Goal: Communication & Community: Answer question/provide support

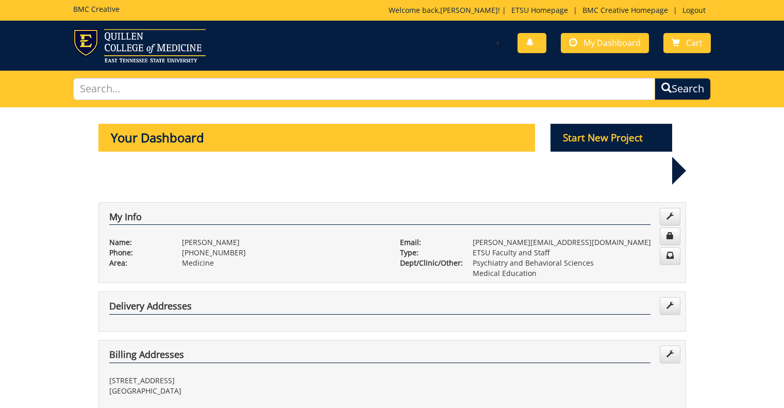
scroll to position [413, 0]
click at [702, 13] on link "Logout" at bounding box center [695, 10] width 34 height 10
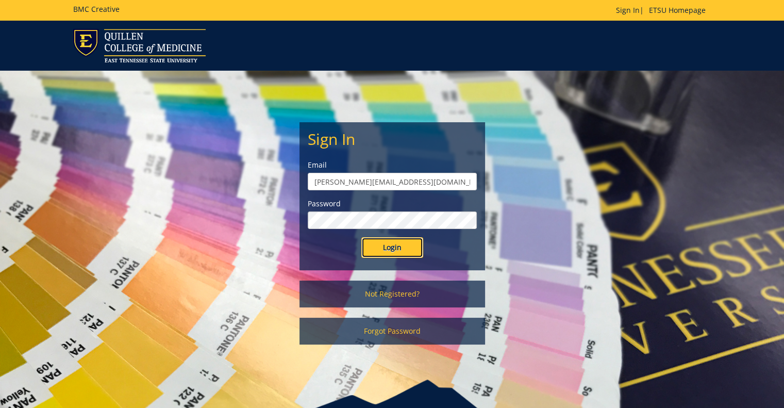
click at [393, 250] on input "Login" at bounding box center [393, 247] width 62 height 21
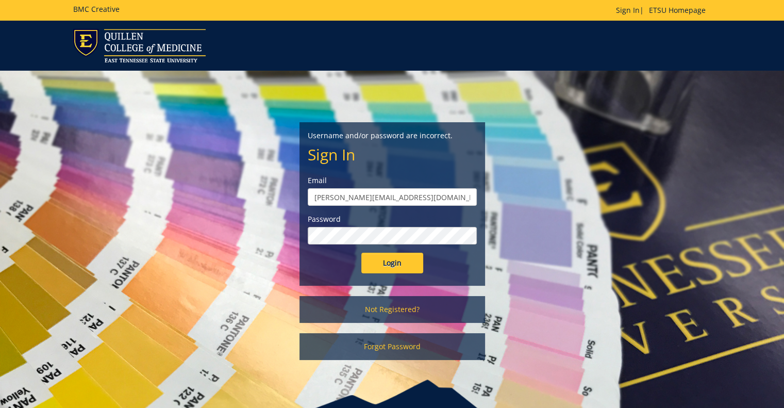
click at [362, 253] on input "Login" at bounding box center [393, 263] width 62 height 21
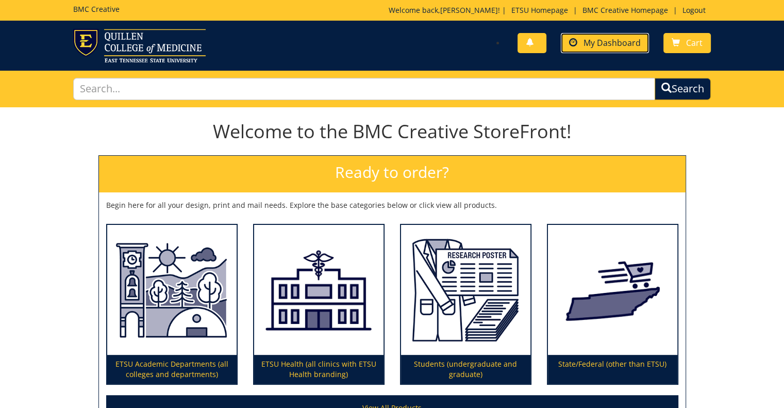
click at [600, 43] on span "My Dashboard" at bounding box center [612, 42] width 57 height 11
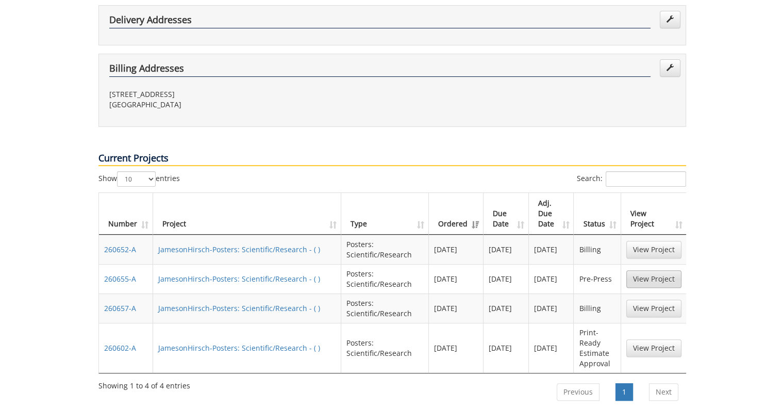
scroll to position [309, 0]
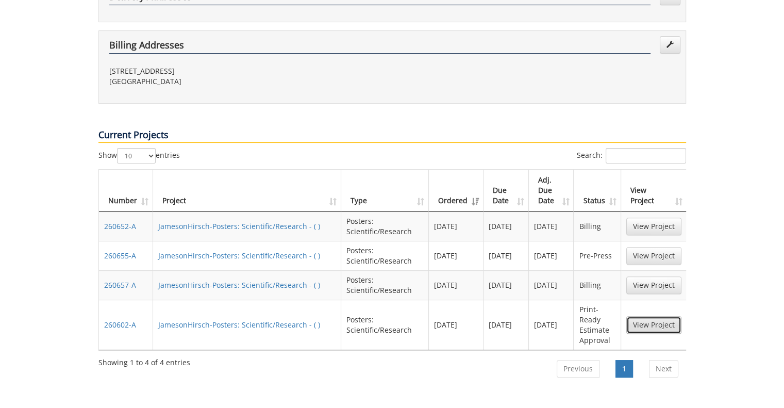
click at [653, 316] on link "View Project" at bounding box center [654, 325] width 55 height 18
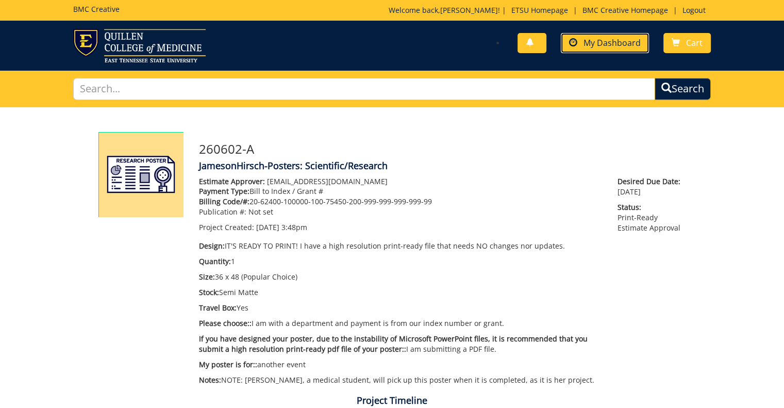
click at [626, 39] on span "My Dashboard" at bounding box center [612, 42] width 57 height 11
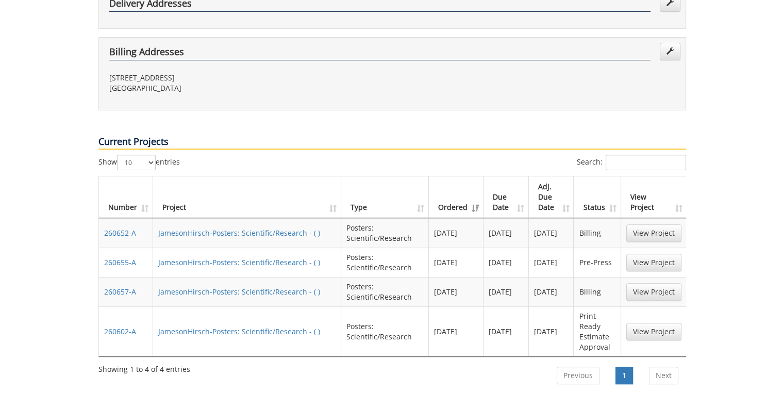
scroll to position [309, 0]
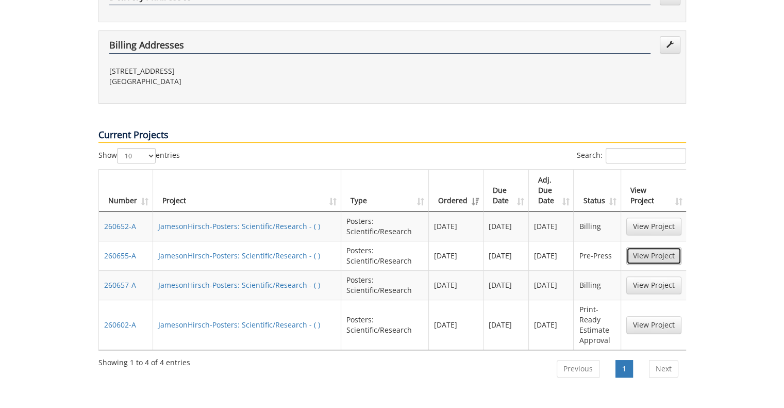
click at [657, 247] on link "View Project" at bounding box center [654, 256] width 55 height 18
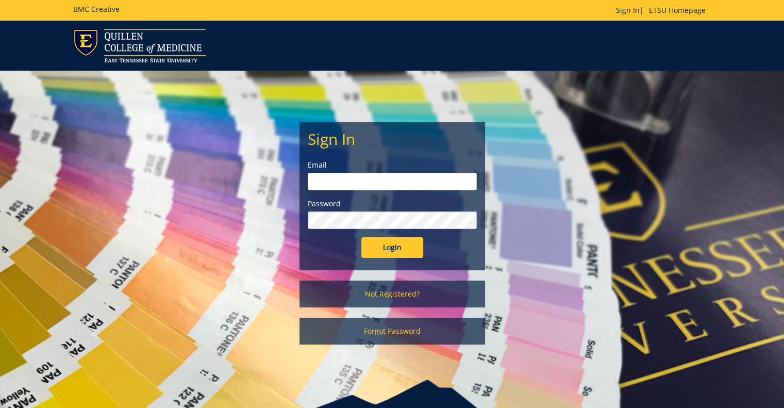
click at [387, 183] on input "email" at bounding box center [392, 182] width 169 height 18
type input "hirsch@etsu.edu"
click at [362, 237] on input "Login" at bounding box center [393, 247] width 62 height 21
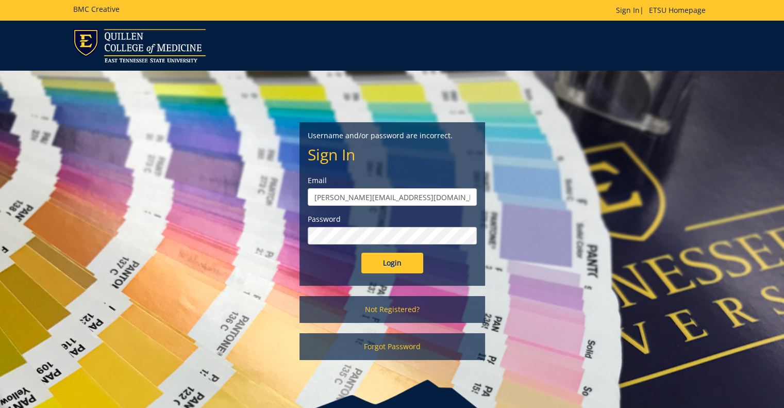
click at [362, 253] on input "Login" at bounding box center [393, 263] width 62 height 21
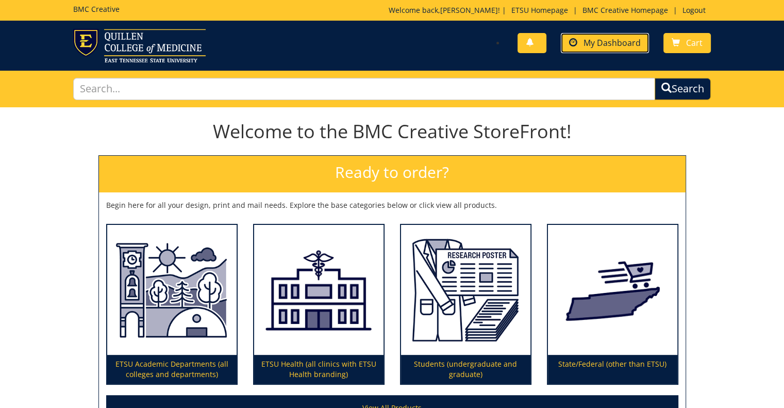
click at [617, 49] on link "My Dashboard" at bounding box center [605, 43] width 88 height 20
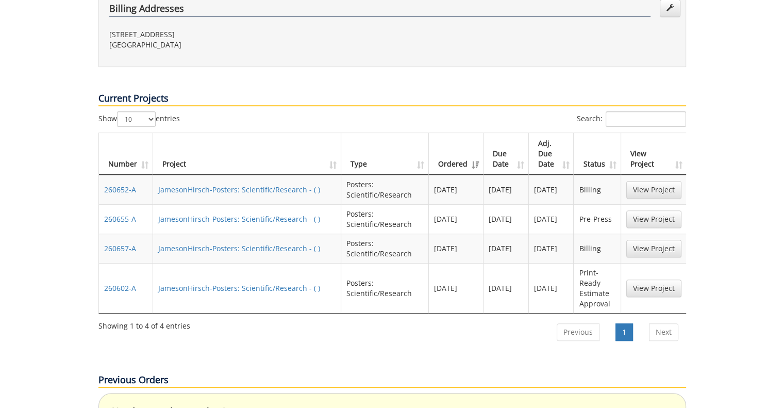
scroll to position [361, 0]
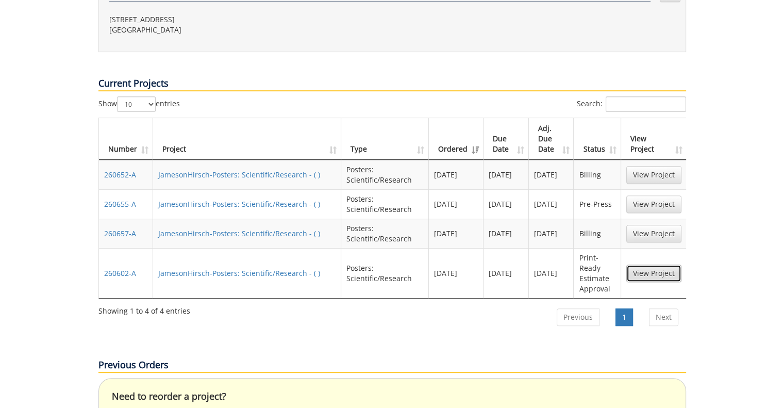
click at [667, 265] on link "View Project" at bounding box center [654, 274] width 55 height 18
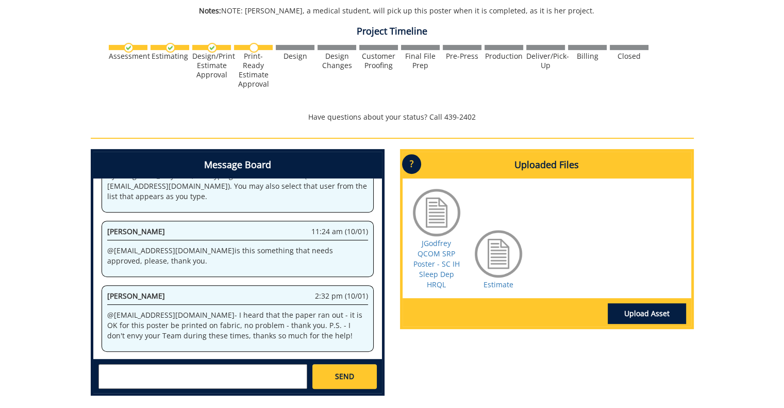
scroll to position [464, 0]
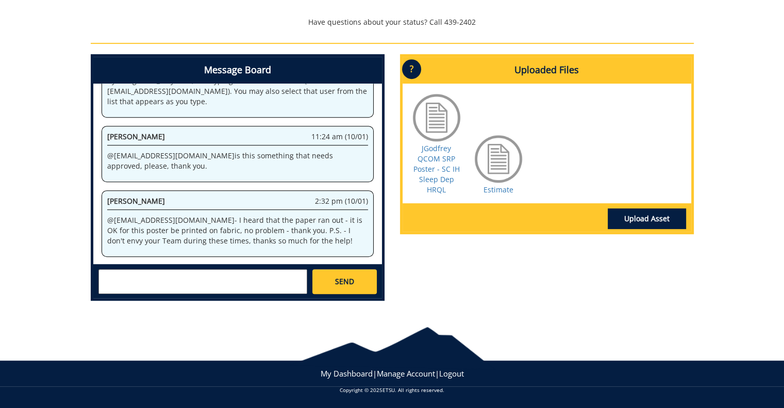
click at [221, 280] on textarea at bounding box center [203, 281] width 209 height 25
type textarea "@[EMAIL_ADDRESS][DOMAIN_NAME] - Also - this poster was submitted earlier than m…"
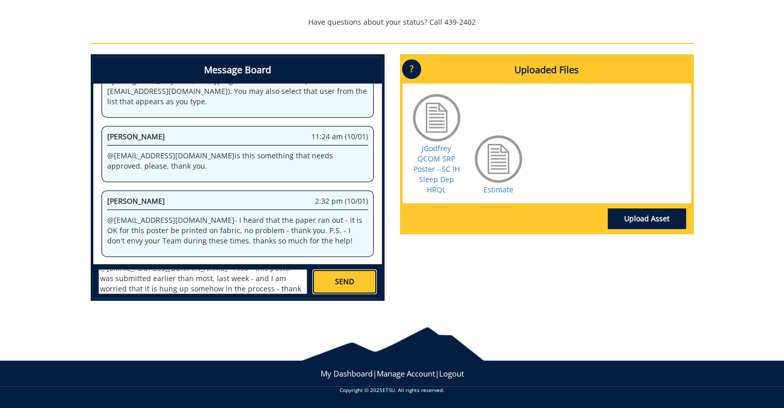
click at [321, 277] on link "SEND" at bounding box center [345, 281] width 64 height 25
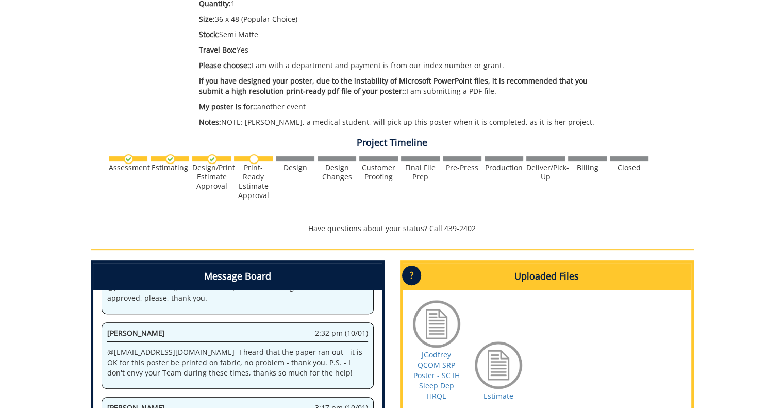
scroll to position [0, 0]
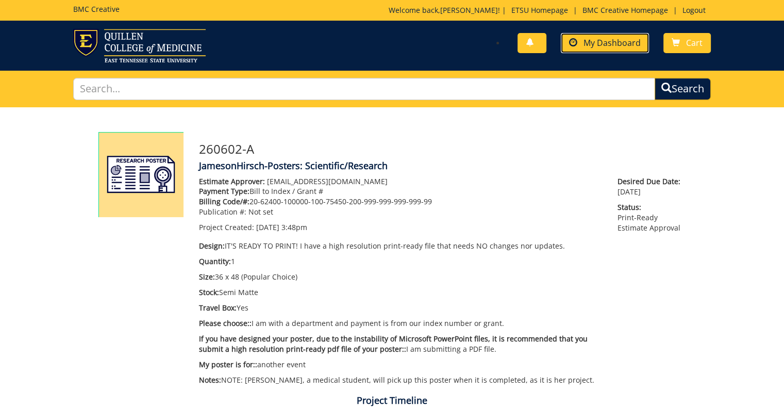
click at [635, 41] on span "My Dashboard" at bounding box center [612, 42] width 57 height 11
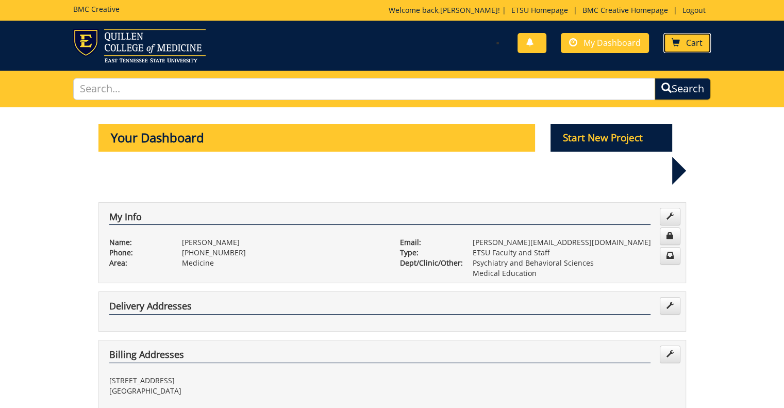
click at [697, 38] on span "Cart" at bounding box center [694, 42] width 17 height 11
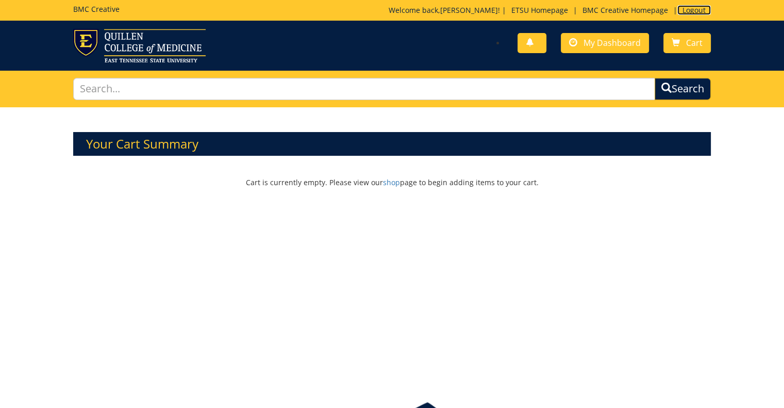
click at [695, 10] on link "Logout" at bounding box center [695, 10] width 34 height 10
